Goal: Task Accomplishment & Management: Complete application form

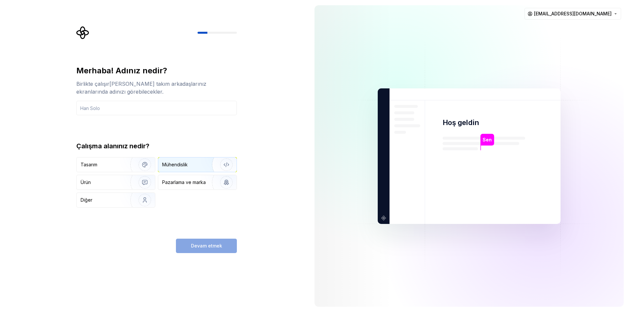
click at [203, 169] on img "button" at bounding box center [222, 165] width 42 height 44
click at [132, 112] on input "text" at bounding box center [156, 108] width 161 height 14
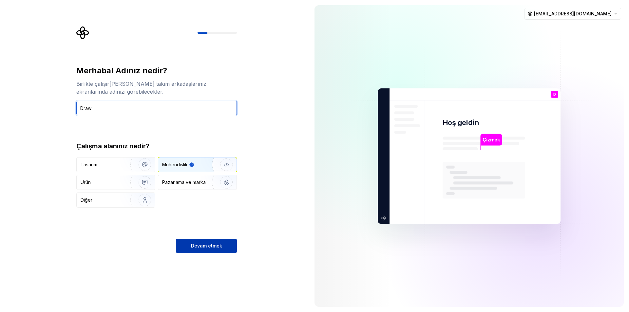
type input "Draw"
click at [201, 245] on font "Devam etmek" at bounding box center [206, 246] width 31 height 6
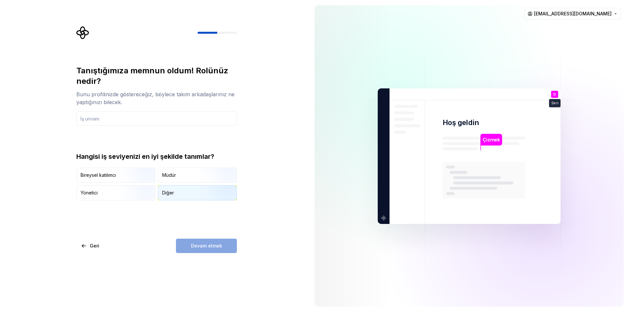
click at [190, 194] on div "Diğer" at bounding box center [197, 193] width 78 height 14
click at [184, 244] on div "Devam etmek" at bounding box center [206, 246] width 61 height 14
click at [129, 177] on img "button" at bounding box center [139, 184] width 42 height 44
click at [184, 238] on div "Tanıştığımıza memnun oldum! Rolünüz nedir? Bunu profilinizde göstereceğiz, böyl…" at bounding box center [156, 160] width 161 height 188
click at [192, 243] on div "Devam etmek" at bounding box center [206, 246] width 61 height 14
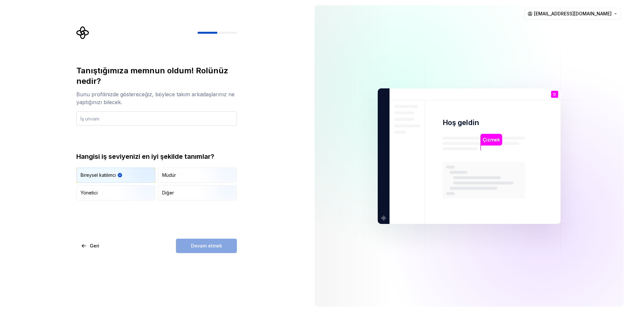
click at [109, 126] on input "text" at bounding box center [156, 118] width 161 height 14
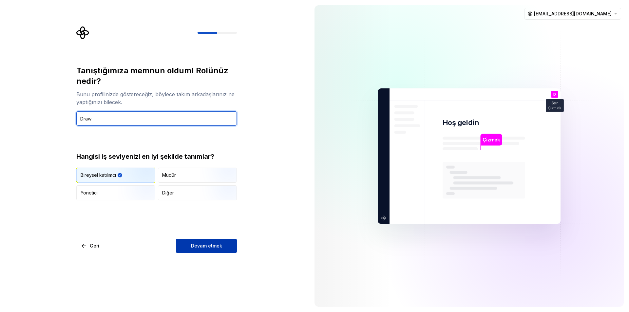
type input "Draw"
click at [193, 244] on font "Devam etmek" at bounding box center [206, 246] width 31 height 6
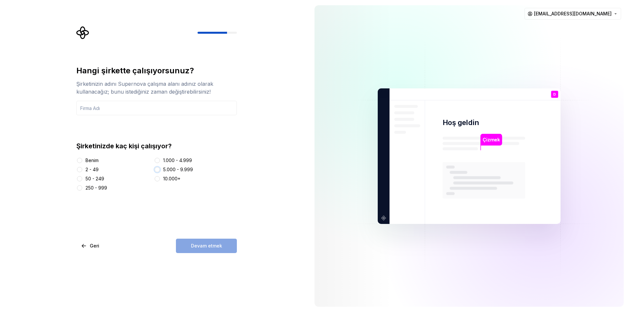
click at [158, 170] on button "5.000 - 9.999" at bounding box center [157, 169] width 5 height 5
click at [85, 159] on div "Benim" at bounding box center [113, 160] width 75 height 7
click at [82, 159] on div at bounding box center [79, 160] width 7 height 7
click at [81, 160] on button "Benim" at bounding box center [79, 160] width 5 height 5
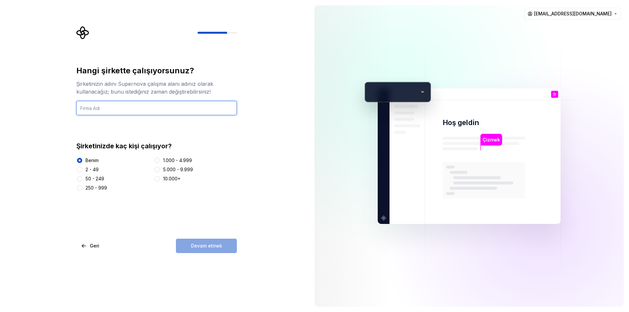
click at [123, 110] on input "text" at bounding box center [156, 108] width 161 height 14
type input "Draw"
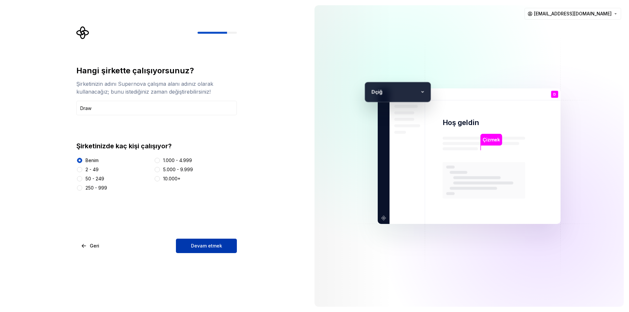
click at [206, 243] on span "Devam etmek" at bounding box center [206, 246] width 31 height 7
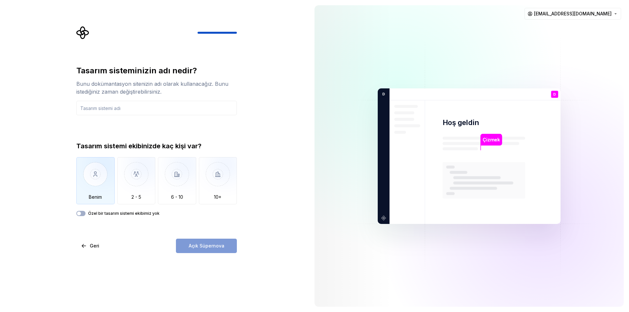
click at [101, 164] on img "button" at bounding box center [95, 179] width 38 height 44
click at [141, 99] on div "Tasarım sisteminizin adı nedir? Bunu dokümantasyon sitenizin adı olarak kullana…" at bounding box center [156, 91] width 161 height 50
click at [137, 106] on input "text" at bounding box center [156, 108] width 161 height 14
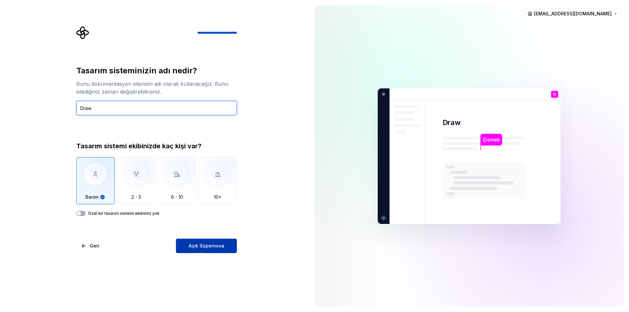
type input "Draw"
click at [208, 244] on font "Açık Süpernova" at bounding box center [207, 246] width 36 height 6
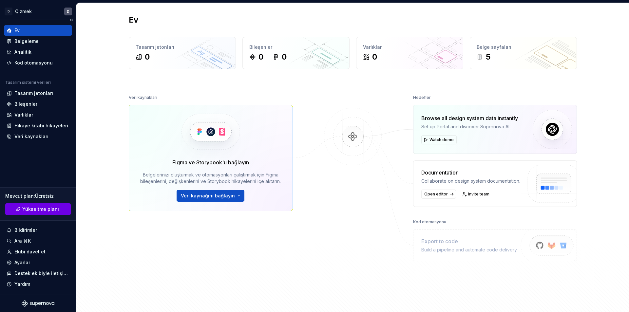
click at [20, 208] on link "Yükseltme planı" at bounding box center [38, 209] width 66 height 12
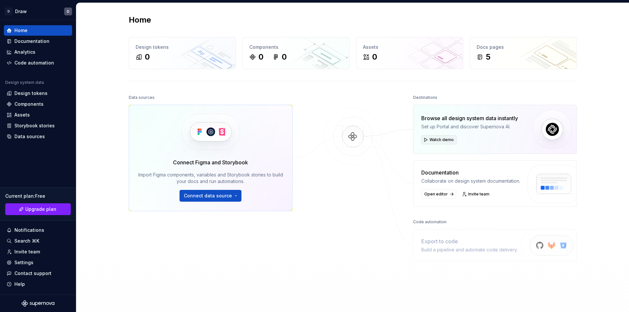
click at [453, 139] on button "Watch demo" at bounding box center [438, 139] width 35 height 9
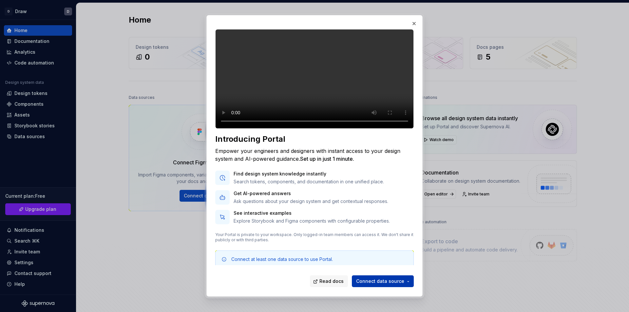
click at [370, 282] on span "Connect data source" at bounding box center [380, 282] width 48 height 7
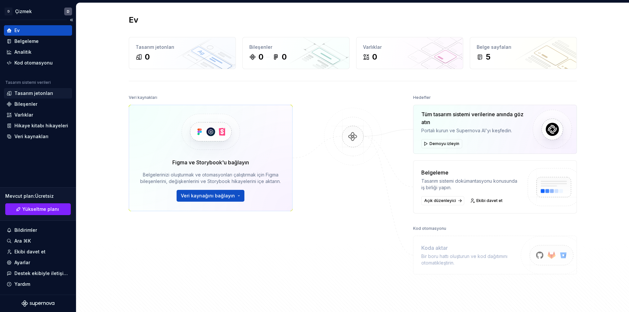
click at [39, 93] on font "Tasarım jetonları" at bounding box center [33, 93] width 39 height 6
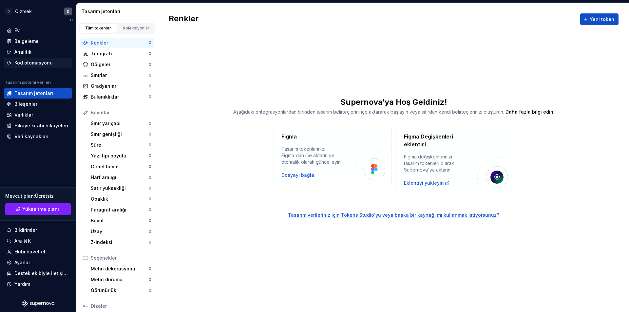
click at [39, 62] on font "Kod otomasyonu" at bounding box center [33, 63] width 38 height 6
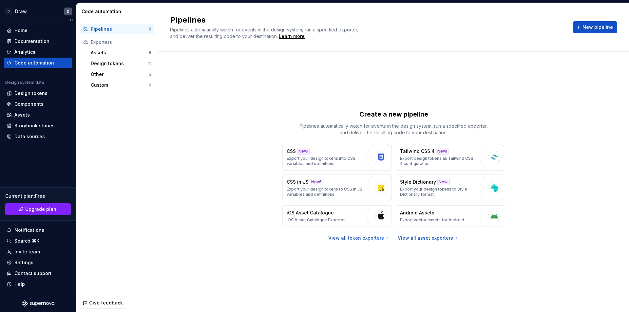
click at [207, 81] on div "Create a new pipeline Pipelines automatically watch for events in the design sy…" at bounding box center [393, 176] width 447 height 224
